Goal: Check status

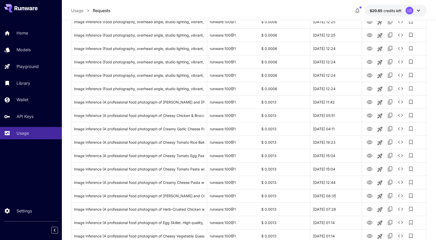
scroll to position [489, 0]
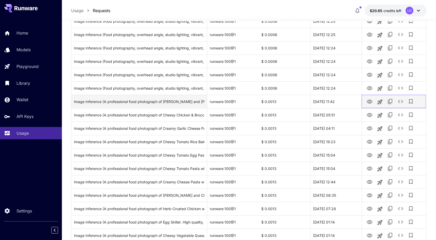
click at [369, 107] on div at bounding box center [393, 101] width 59 height 13
click at [372, 97] on button "View" at bounding box center [369, 101] width 10 height 11
click at [369, 100] on icon "View" at bounding box center [370, 102] width 6 height 4
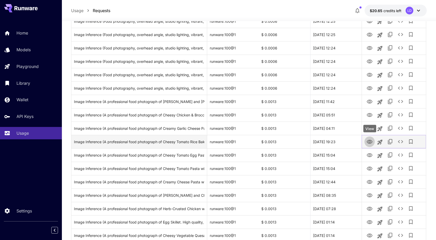
click at [369, 140] on icon "View" at bounding box center [370, 142] width 6 height 6
